Goal: Check status: Check status

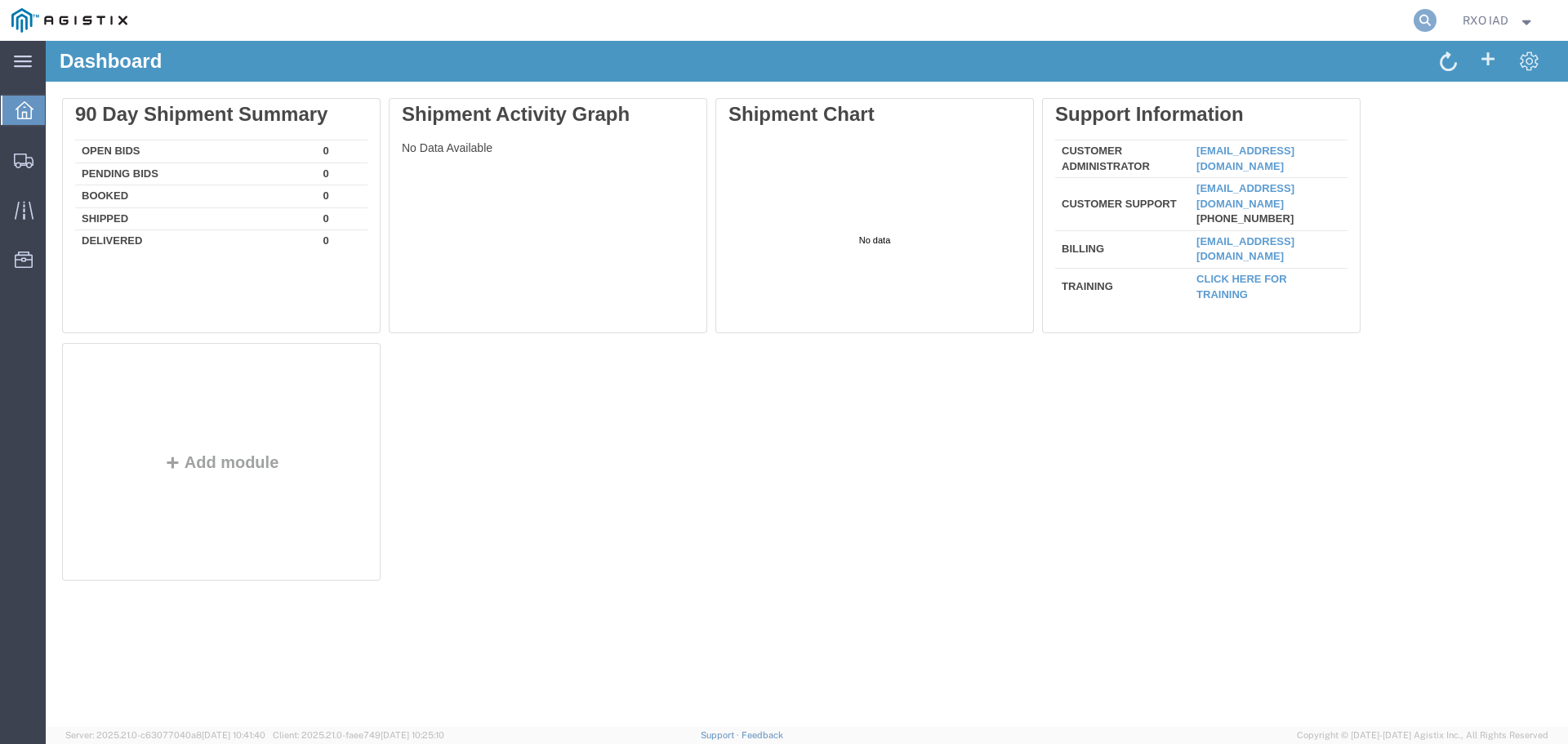
click at [1427, 18] on icon at bounding box center [1425, 20] width 23 height 23
click at [1038, 26] on input "search" at bounding box center [1166, 20] width 497 height 39
click at [1008, 18] on input "search" at bounding box center [1166, 20] width 497 height 39
paste input "56568477"
type input "56568477"
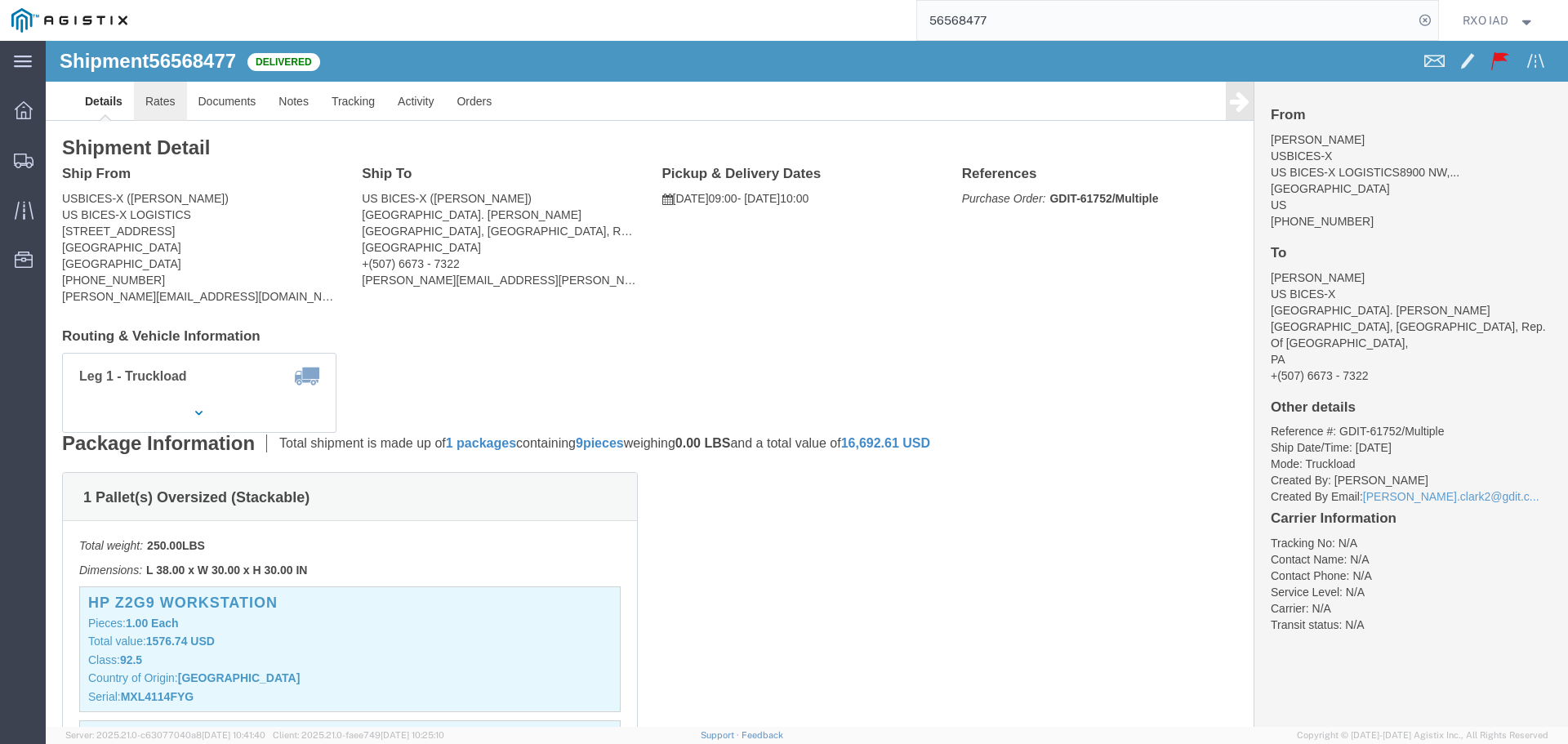
click link "Rates"
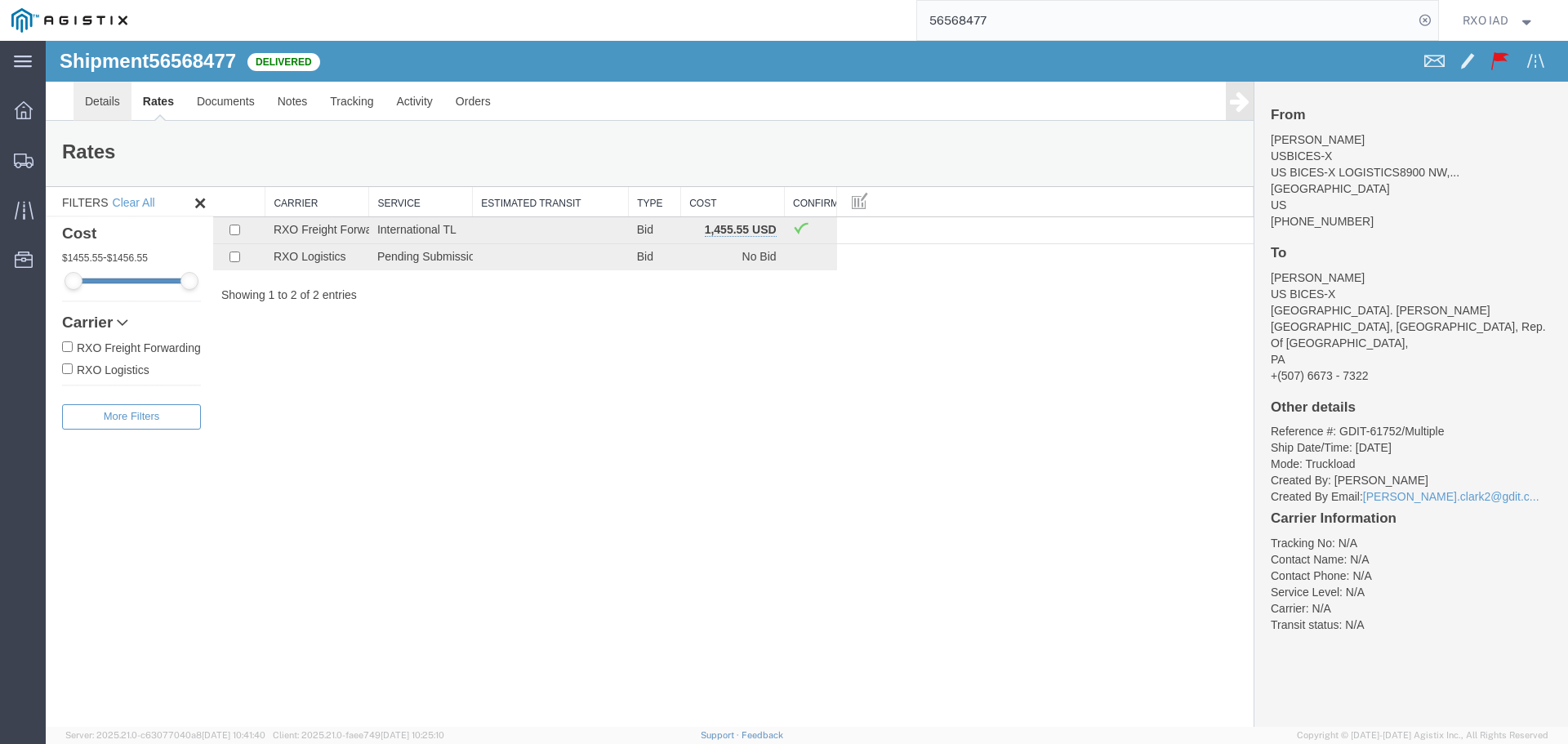
click at [103, 98] on link "Details" at bounding box center [103, 100] width 58 height 39
